Goal: Find specific page/section: Find specific page/section

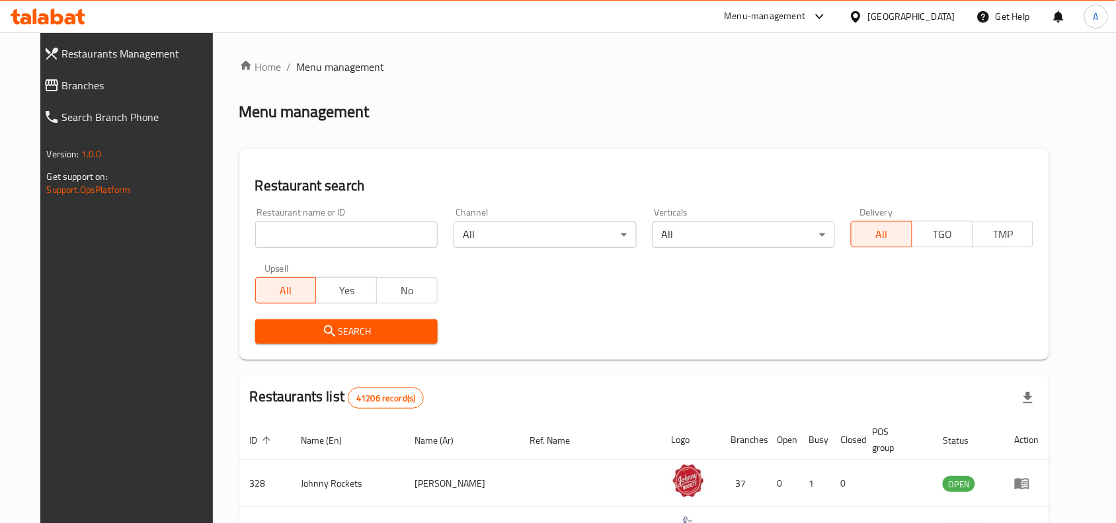
click at [354, 226] on input "search" at bounding box center [346, 235] width 182 height 26
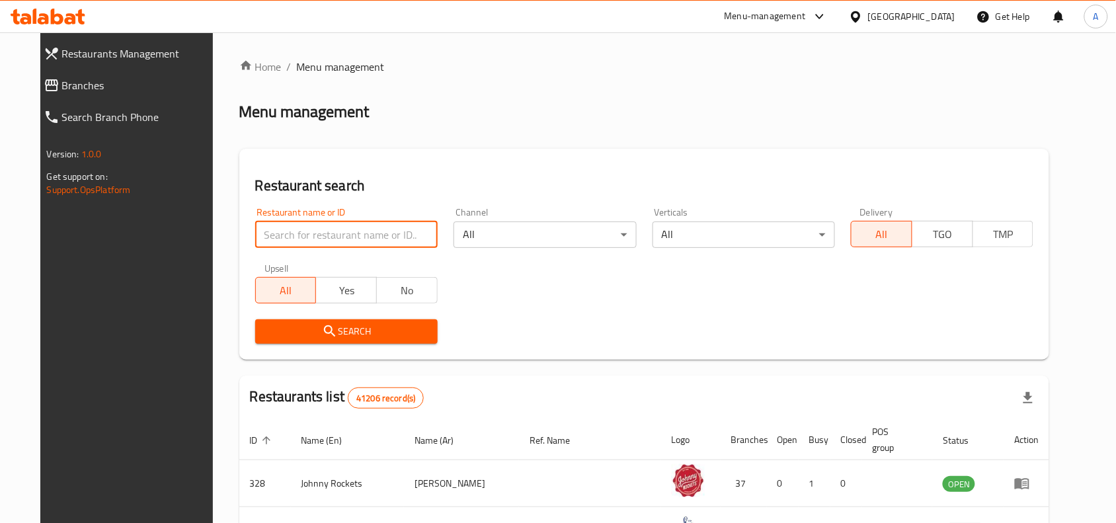
paste input "706556"
type input "706556"
click button "Search" at bounding box center [346, 331] width 182 height 24
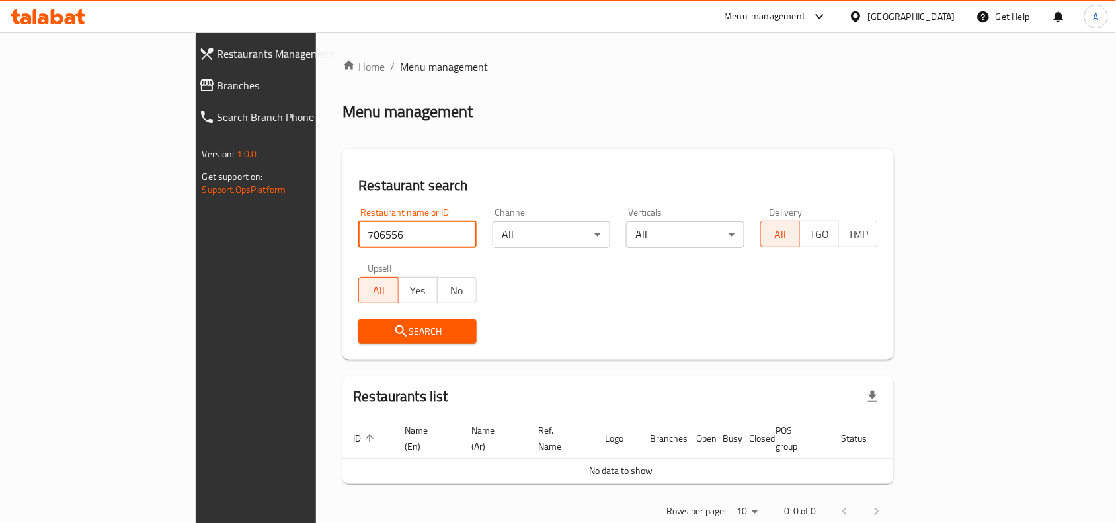
click at [953, 12] on div "[GEOGRAPHIC_DATA]" at bounding box center [911, 16] width 87 height 15
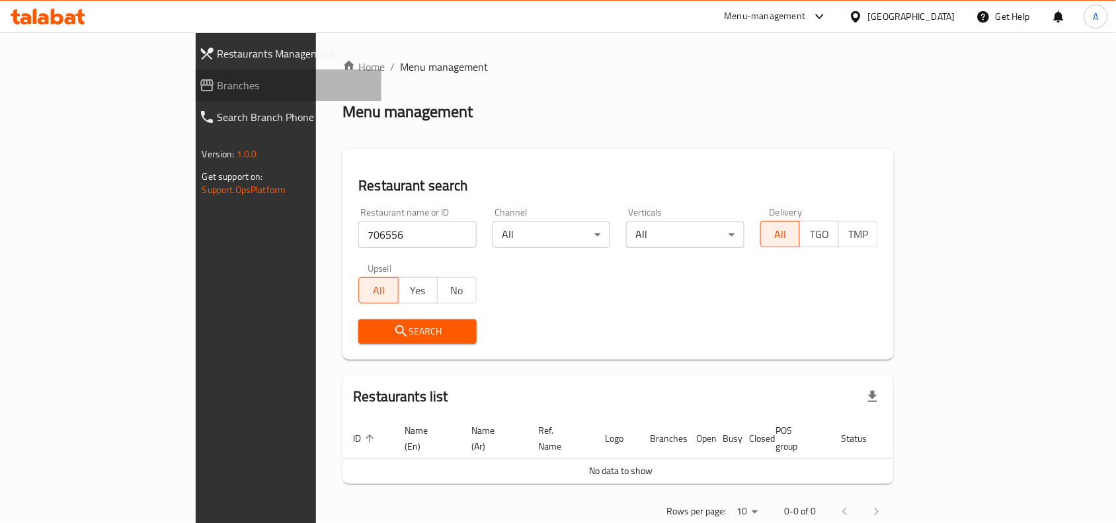
click at [218, 91] on span "Branches" at bounding box center [295, 85] width 154 height 16
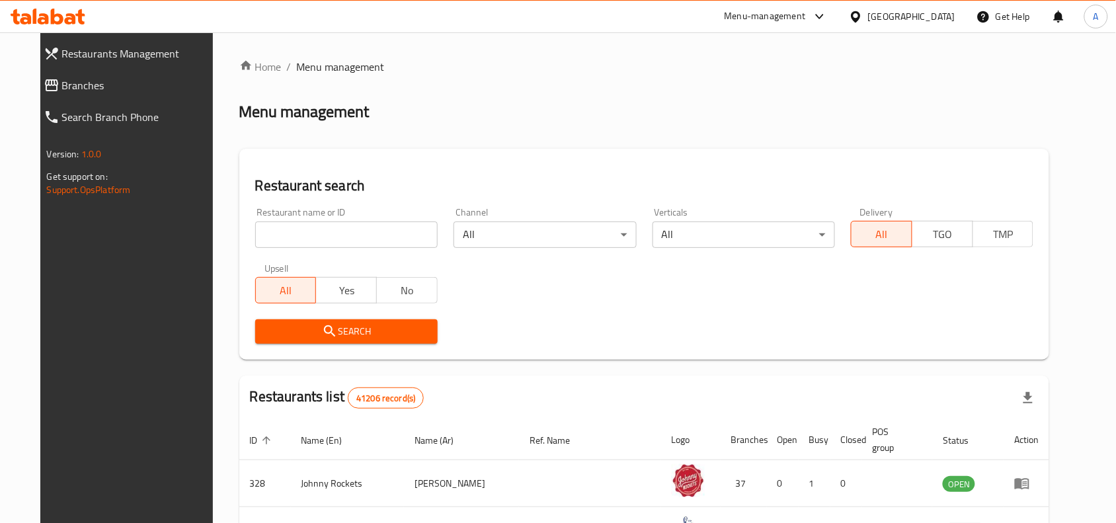
click at [311, 220] on div "Home / Menu management Menu management Restaurant search Restaurant name or ID …" at bounding box center [644, 469] width 811 height 820
click at [315, 229] on input "search" at bounding box center [346, 235] width 182 height 26
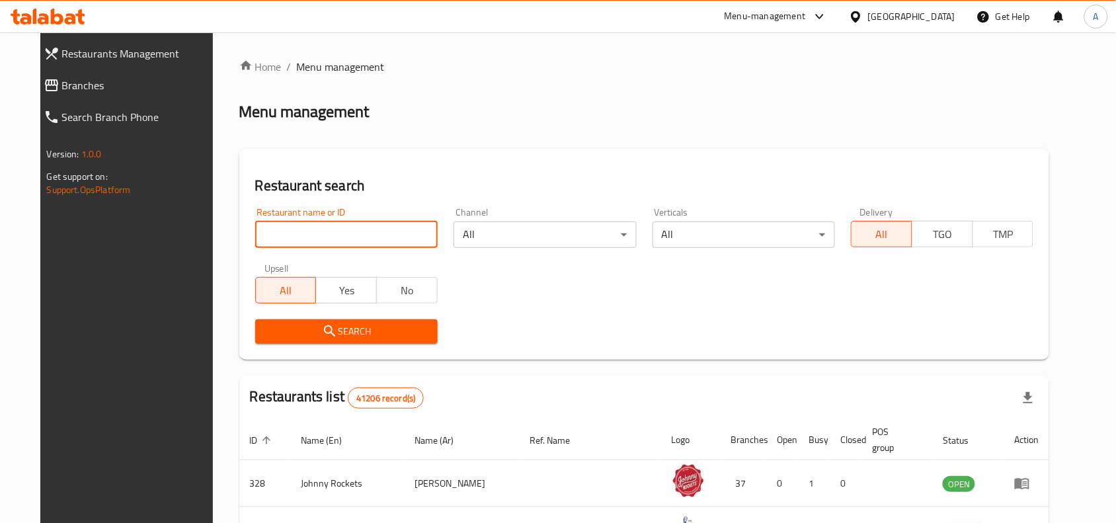
paste input "706556"
type input "706556"
click button "Search" at bounding box center [346, 331] width 182 height 24
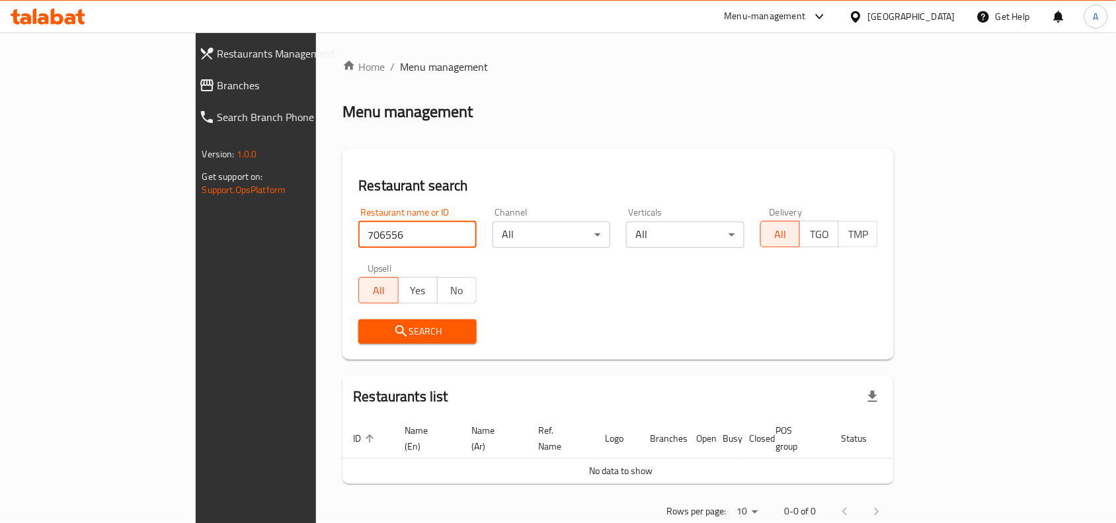
click at [358, 237] on input "706556" at bounding box center [417, 235] width 118 height 26
click button "Search" at bounding box center [417, 331] width 118 height 24
click at [188, 73] on link "Branches" at bounding box center [285, 85] width 194 height 32
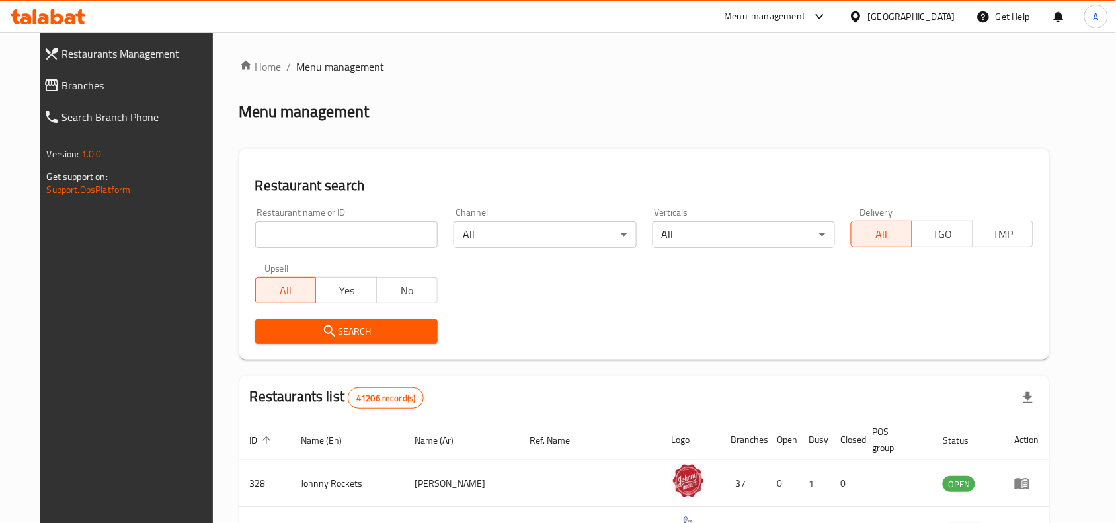
click at [321, 248] on div at bounding box center [558, 261] width 1116 height 523
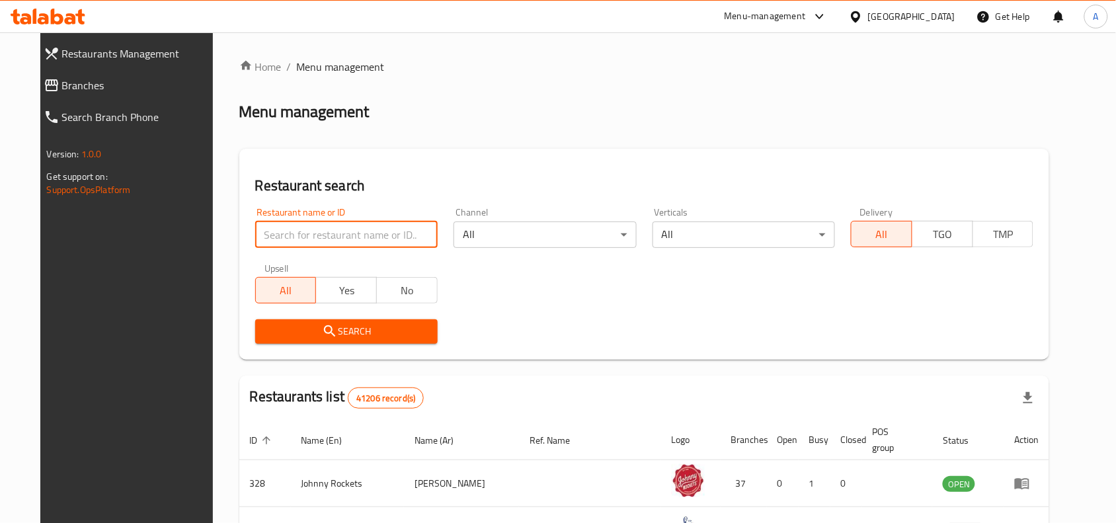
click at [321, 246] on input "search" at bounding box center [346, 235] width 182 height 26
paste input "764980"
type input "764980"
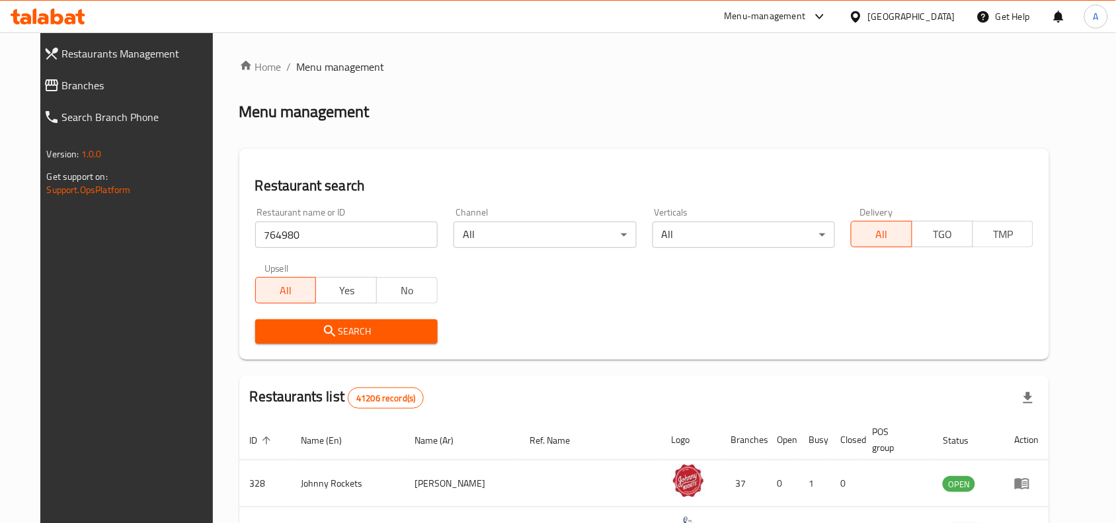
click at [357, 335] on span "Search" at bounding box center [346, 331] width 161 height 17
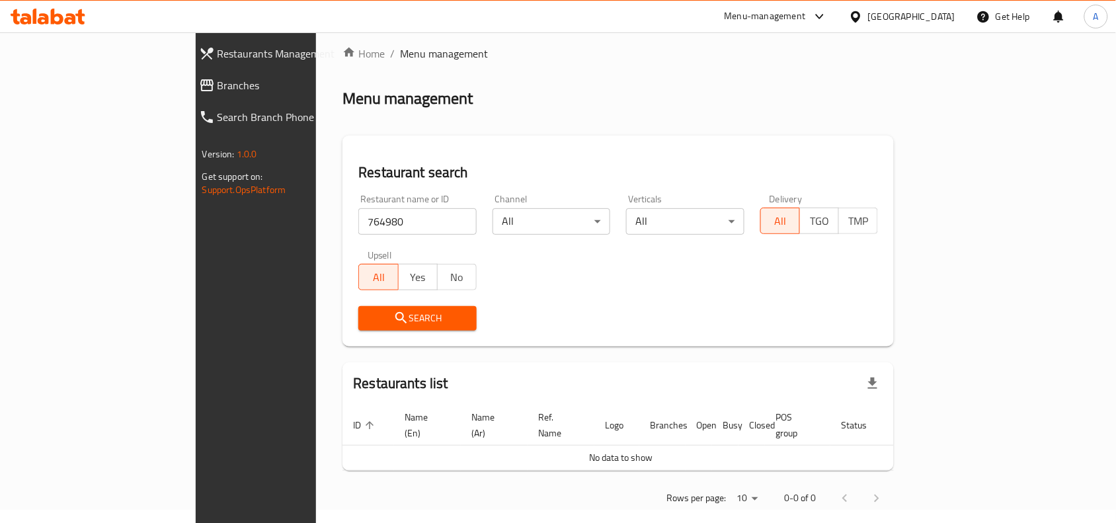
scroll to position [17, 0]
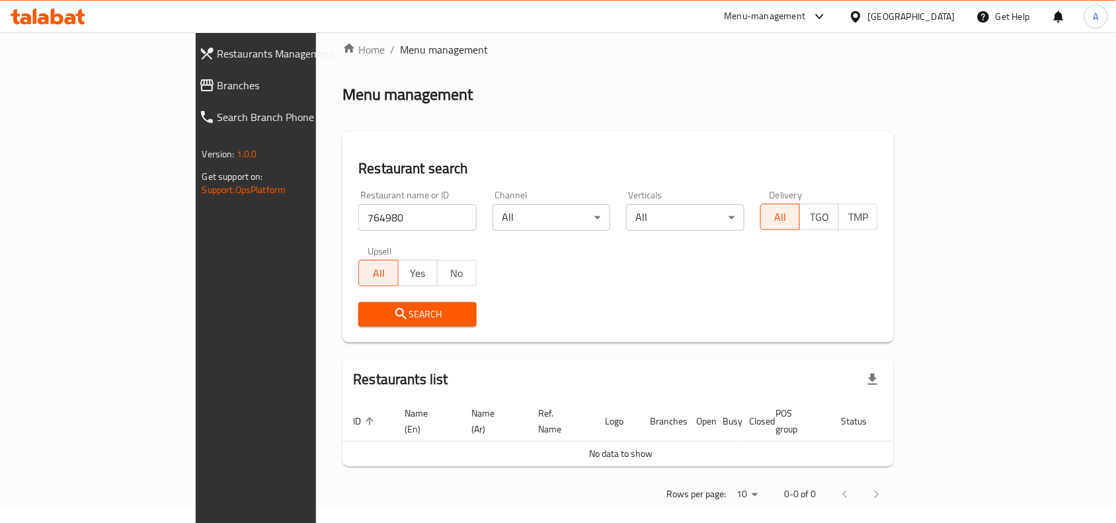
click at [188, 101] on link "Search Branch Phone" at bounding box center [285, 117] width 194 height 32
